Goal: Task Accomplishment & Management: Manage account settings

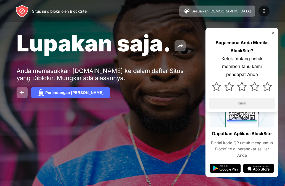
click at [273, 33] on img at bounding box center [273, 33] width 4 height 4
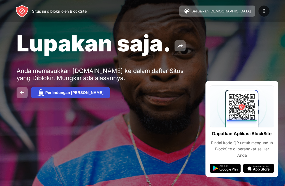
drag, startPoint x: 66, startPoint y: 82, endPoint x: 61, endPoint y: 96, distance: 14.4
click at [61, 95] on div "Lupakan saja. Anda memasukkan youtube.com ke dalam daftar Situs yang Diblokir. …" at bounding box center [142, 64] width 285 height 128
click at [60, 96] on button "Perlindungan [PERSON_NAME]" at bounding box center [70, 92] width 79 height 11
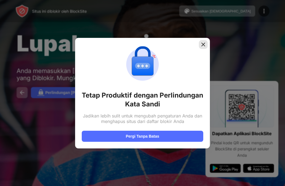
click at [202, 43] on img at bounding box center [203, 45] width 6 height 6
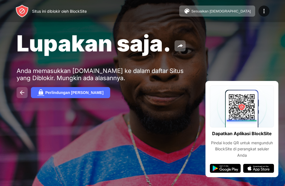
click at [23, 94] on img at bounding box center [22, 92] width 7 height 7
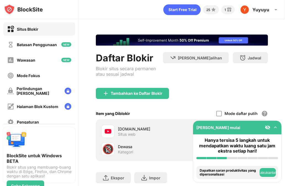
click at [112, 138] on div at bounding box center [107, 131] width 13 height 13
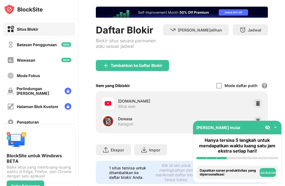
scroll to position [46, 0]
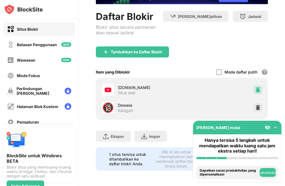
click at [255, 87] on img at bounding box center [258, 90] width 6 height 6
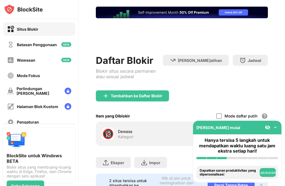
scroll to position [0, 0]
